Goal: Communication & Community: Answer question/provide support

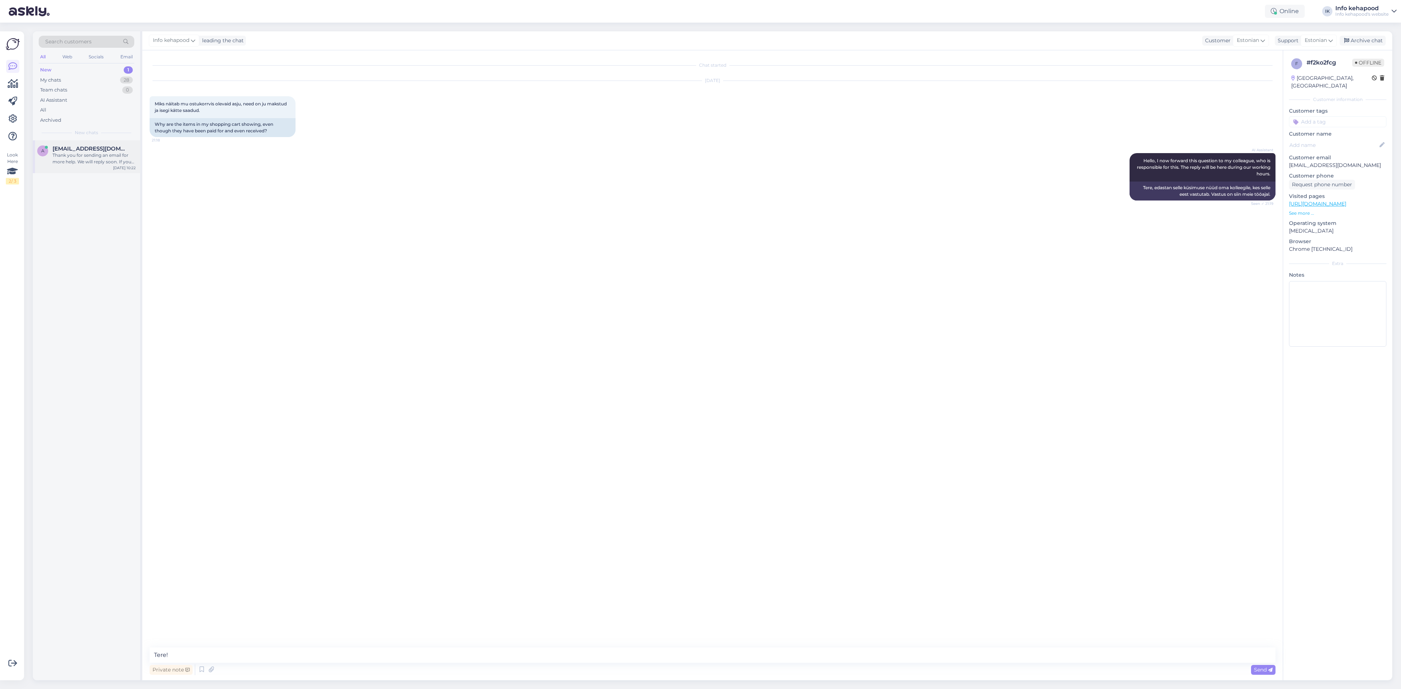
click at [94, 152] on span "[EMAIL_ADDRESS][DOMAIN_NAME]" at bounding box center [91, 149] width 76 height 7
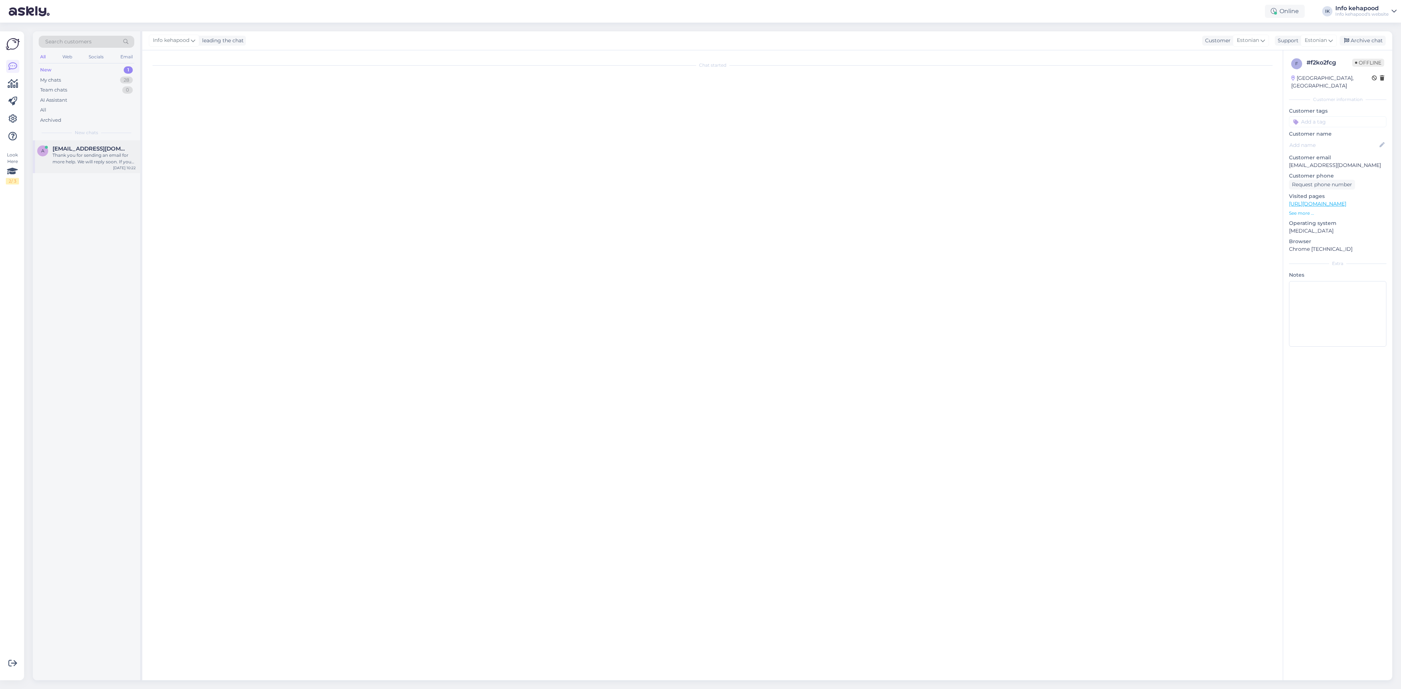
scroll to position [2, 0]
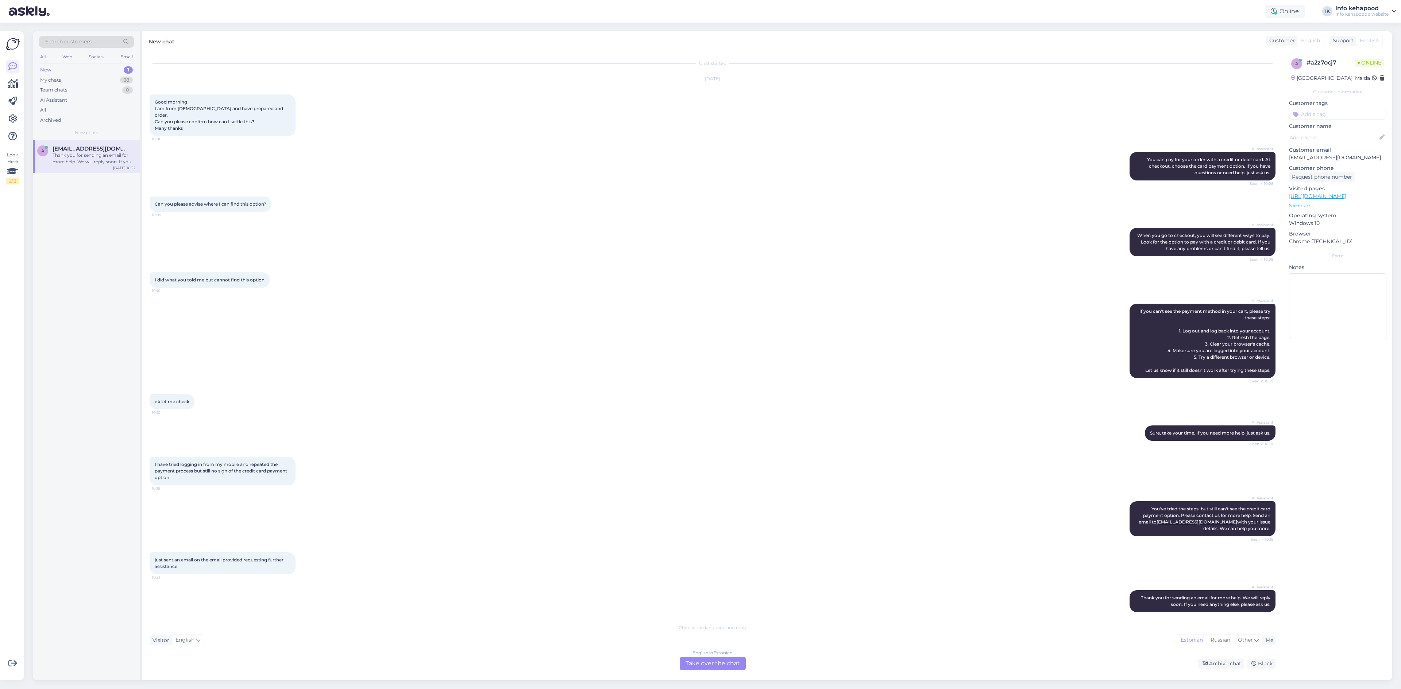
click at [562, 390] on div "ok let me check 10:10" at bounding box center [713, 401] width 1126 height 31
click at [713, 658] on div "English to Estonian Take over the chat" at bounding box center [712, 663] width 66 height 13
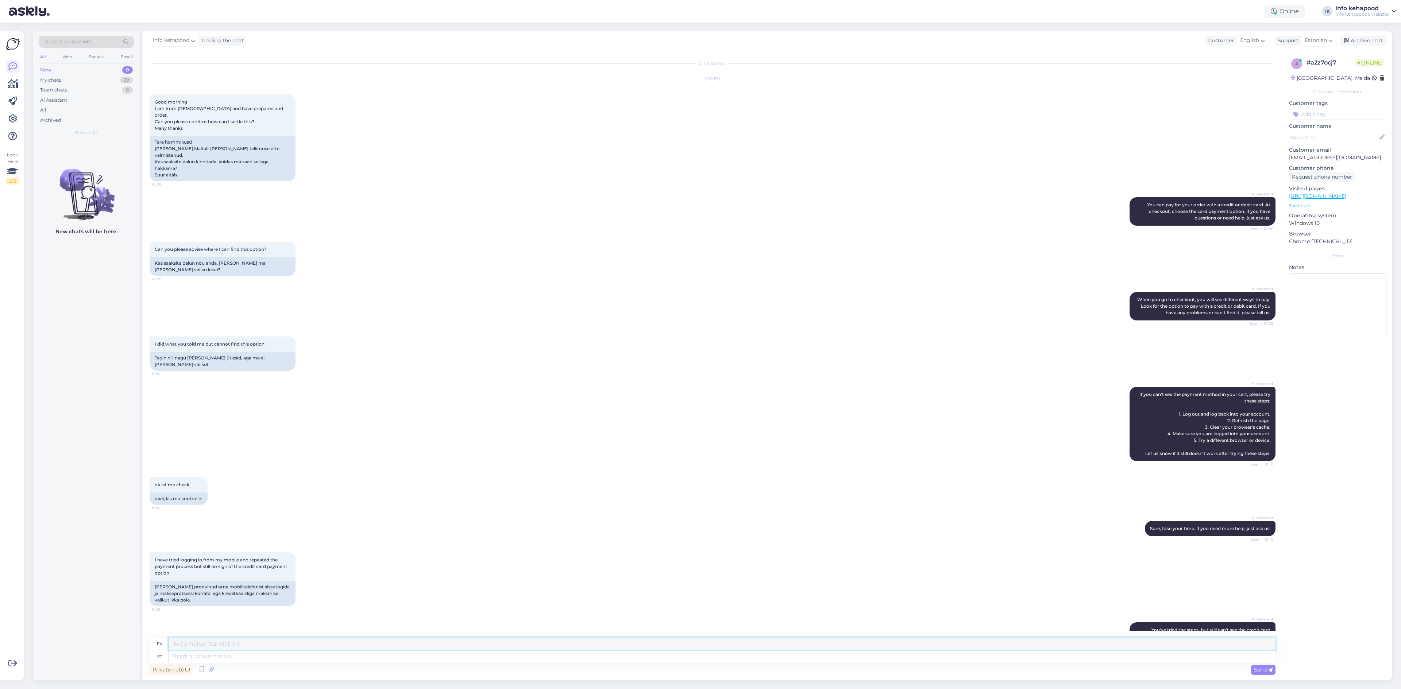
click at [701, 646] on textarea at bounding box center [721, 644] width 1107 height 12
click at [572, 656] on textarea at bounding box center [721, 657] width 1107 height 12
type textarea "Tere"
type textarea "Hello"
type textarea "T"
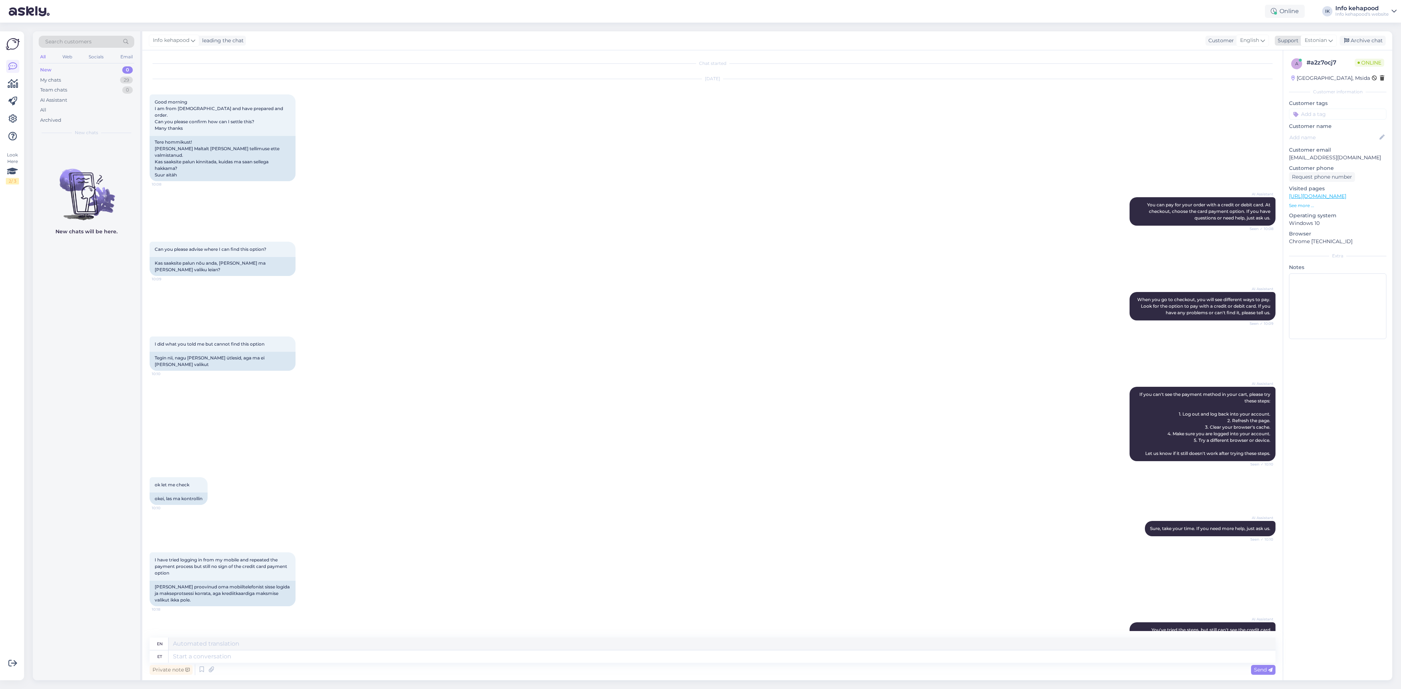
click at [1321, 43] on span "Estonian" at bounding box center [1315, 40] width 22 height 8
type input "en"
click at [1286, 69] on link "English" at bounding box center [1305, 73] width 80 height 12
click at [281, 659] on textarea at bounding box center [713, 655] width 1126 height 15
drag, startPoint x: 288, startPoint y: 653, endPoint x: 129, endPoint y: 615, distance: 163.9
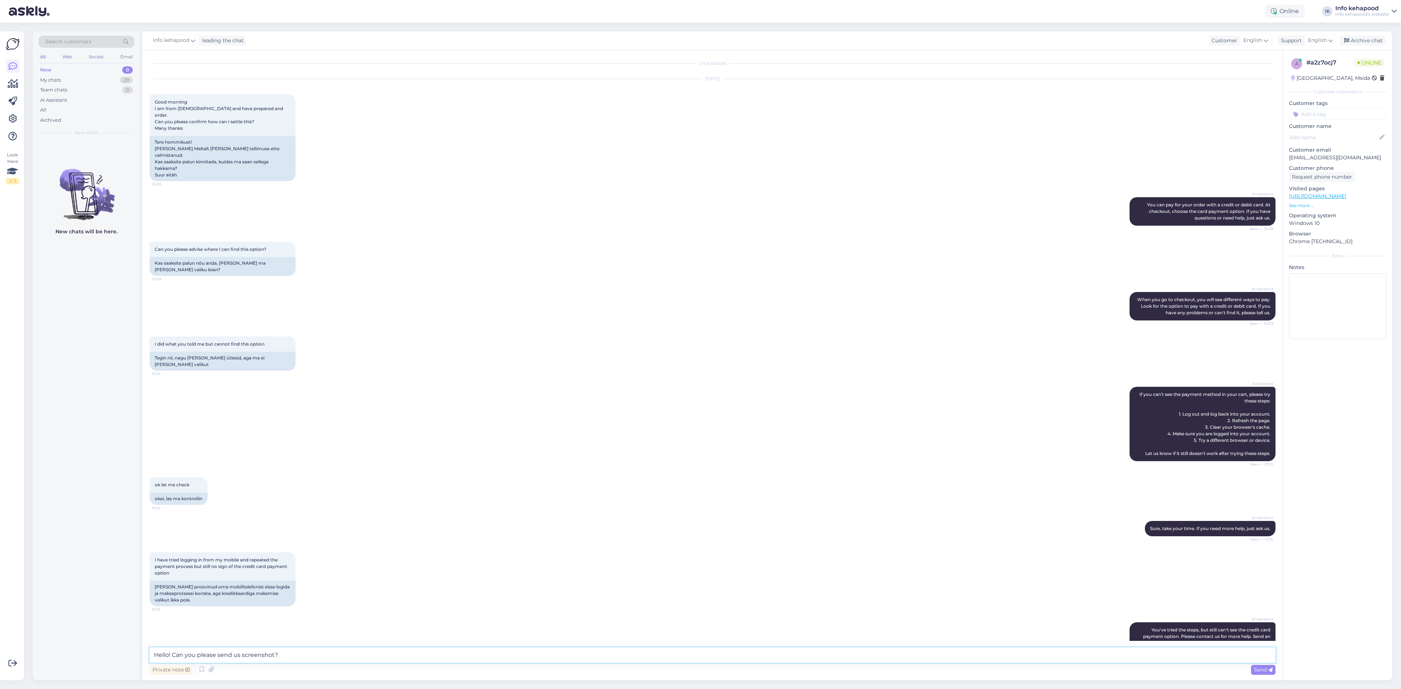
click at [129, 615] on div "Search customers All Web Socials Email New 0 My chats 29 Team chats 0 AI Assist…" at bounding box center [712, 355] width 1359 height 649
click at [241, 661] on textarea "Hello! Can you please send us screenshot?" at bounding box center [713, 655] width 1126 height 15
type textarea "Hello! Can you please send us a screenshot?"
